Goal: Find specific page/section: Find specific page/section

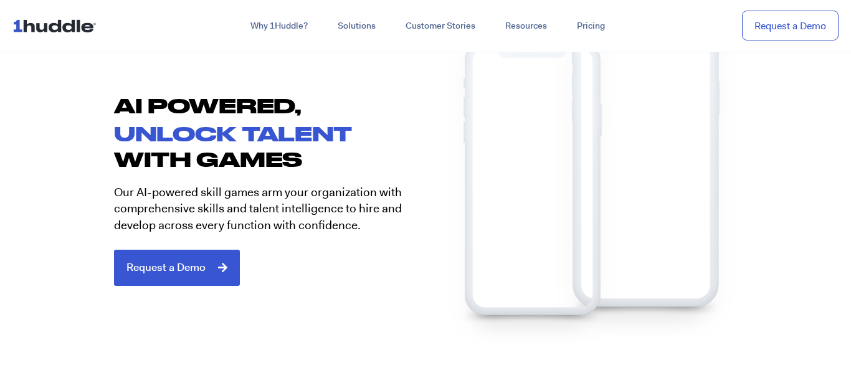
scroll to position [595, 0]
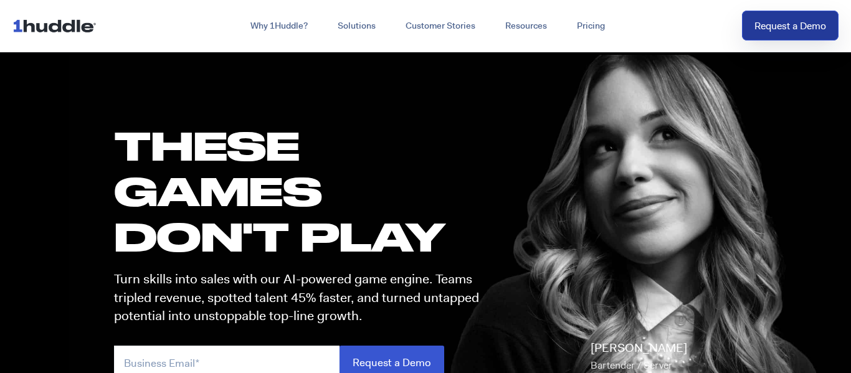
click at [779, 21] on link "Request a Demo" at bounding box center [790, 26] width 97 height 31
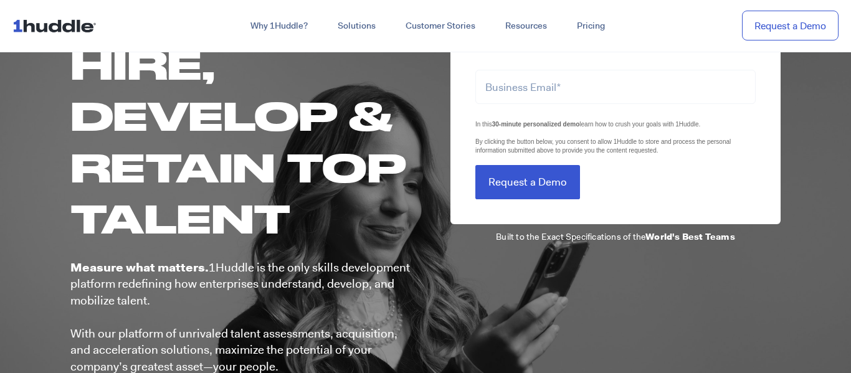
scroll to position [5, 0]
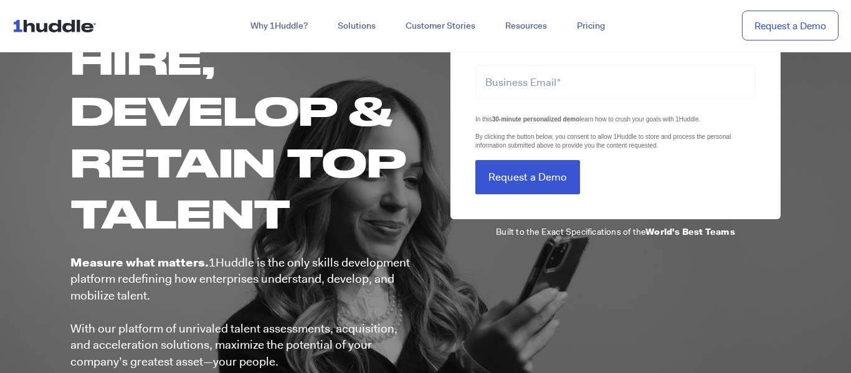
click at [81, 24] on img at bounding box center [56, 26] width 89 height 24
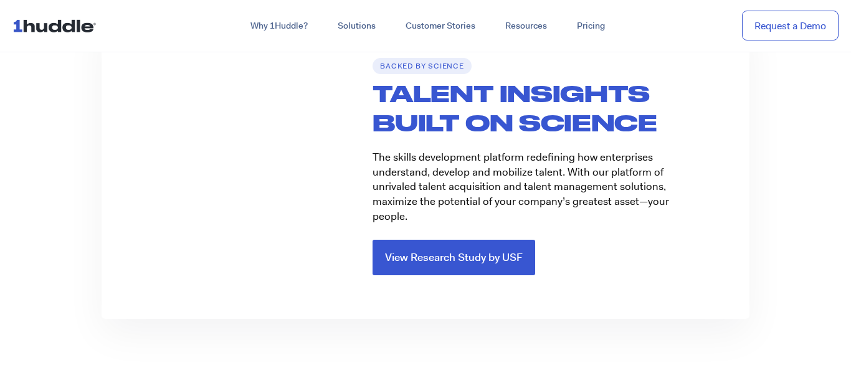
scroll to position [1627, 0]
